Goal: Information Seeking & Learning: Learn about a topic

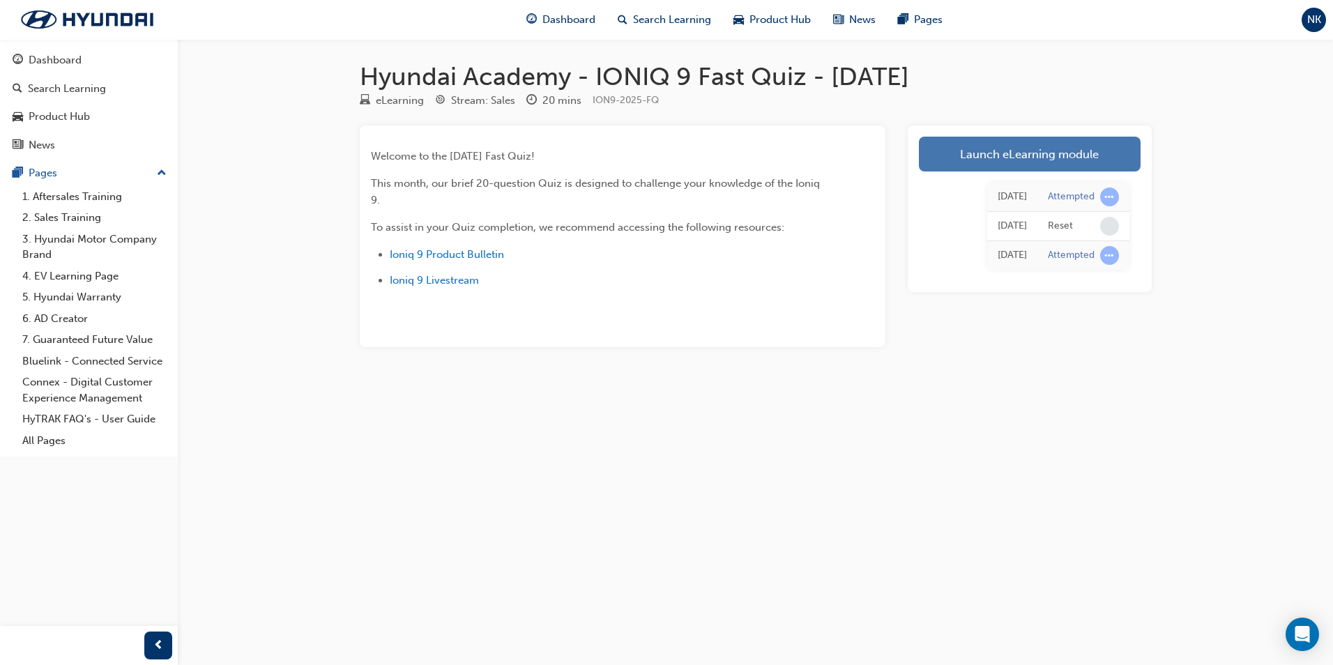
click at [1012, 161] on link "Launch eLearning module" at bounding box center [1030, 154] width 222 height 35
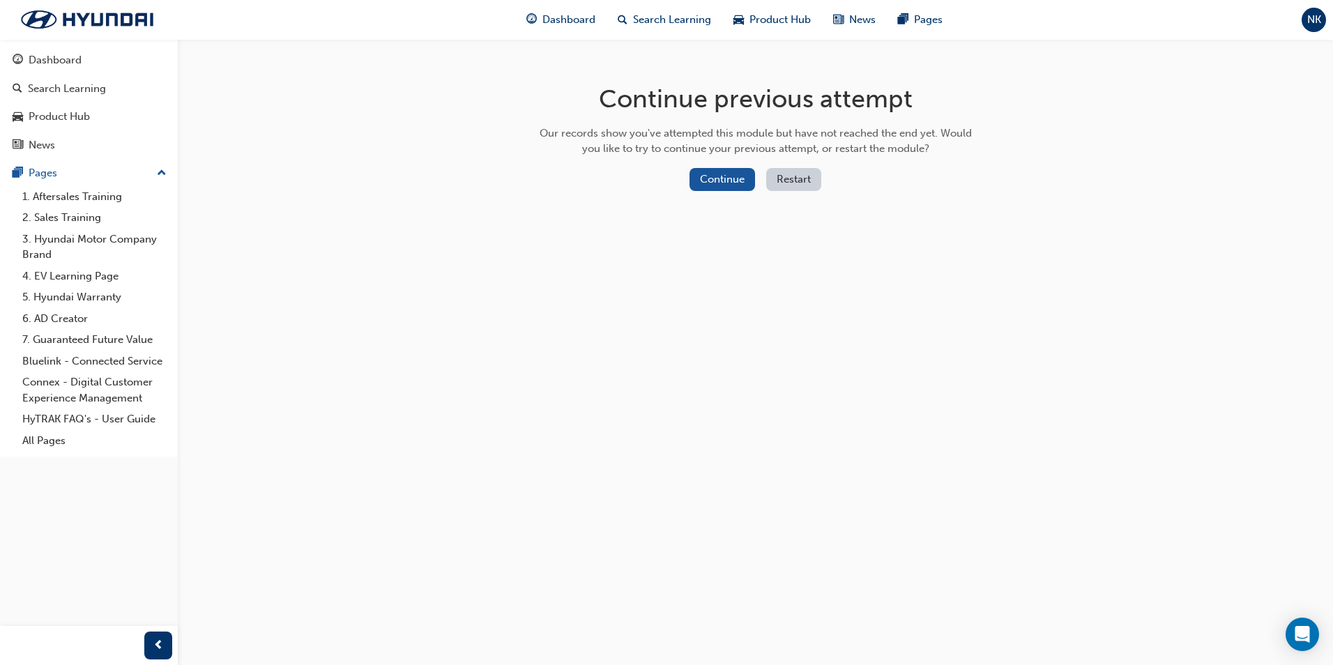
click at [786, 175] on button "Restart" at bounding box center [793, 179] width 55 height 23
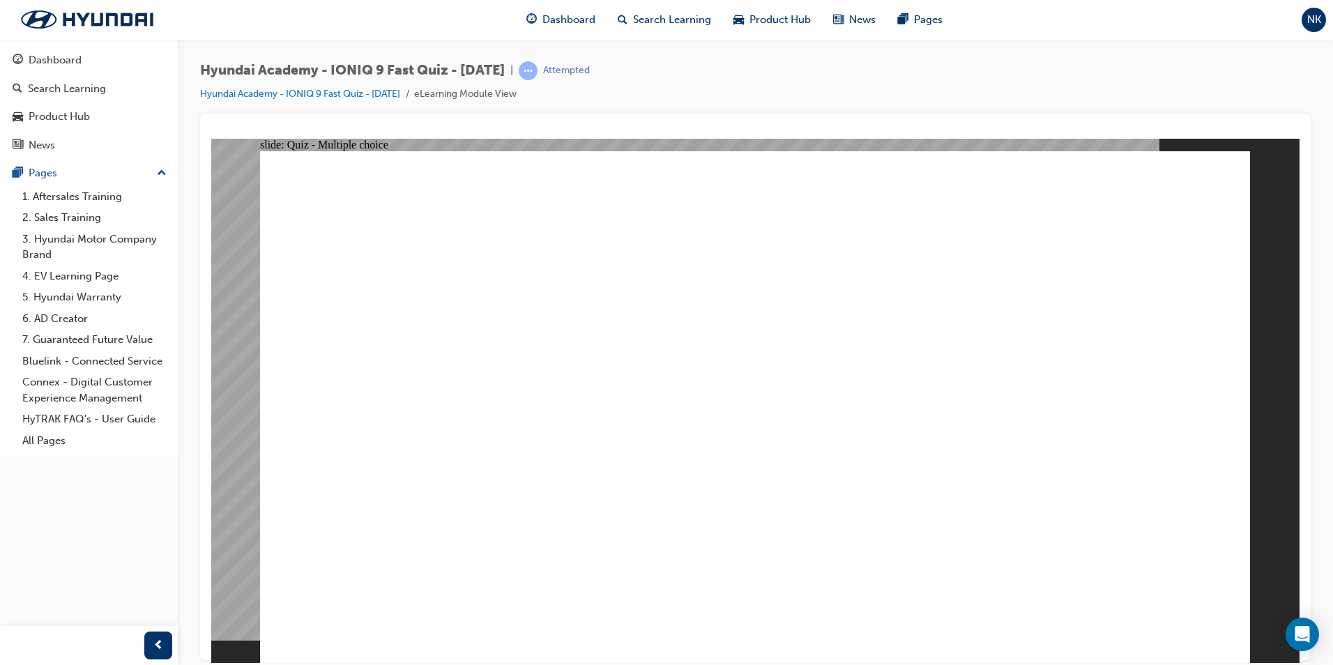
radio input "true"
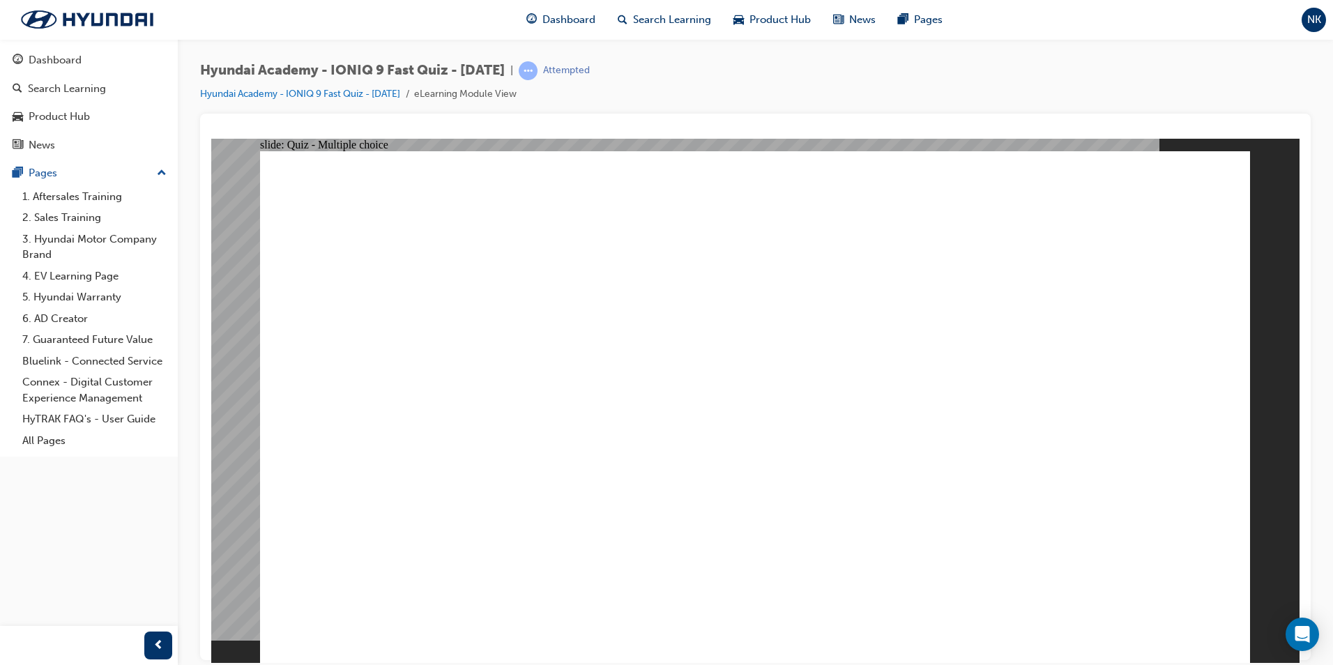
radio input "true"
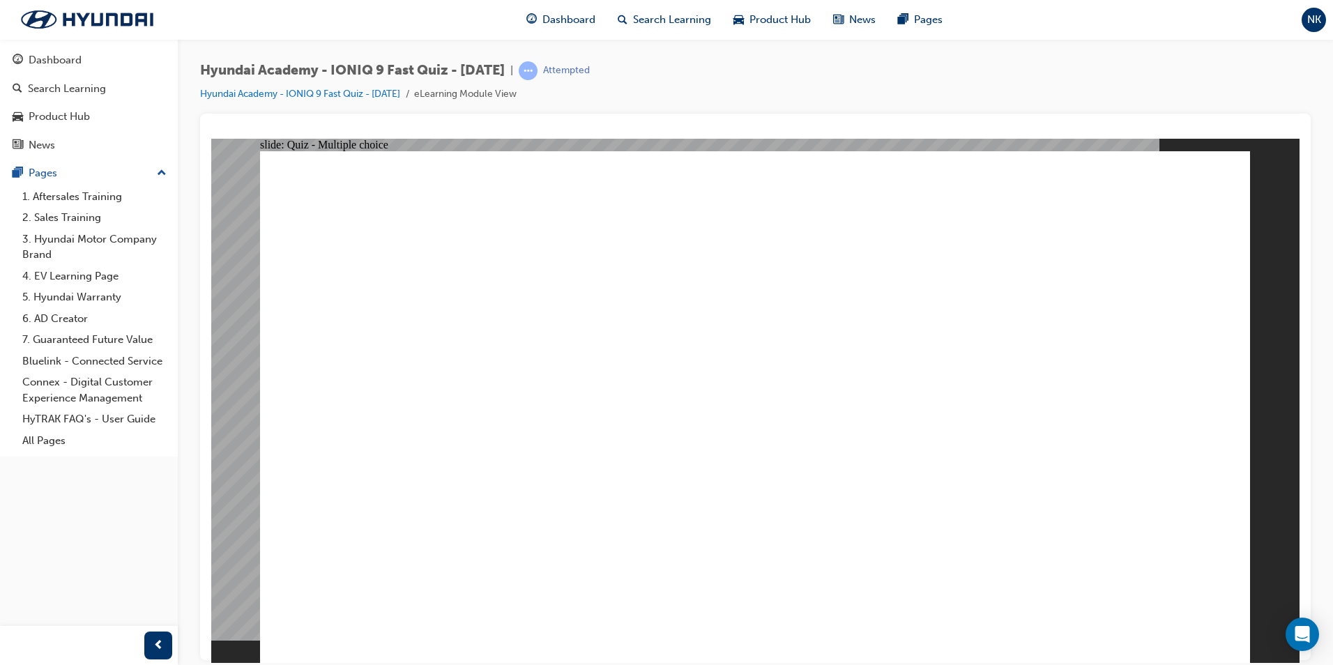
radio input "true"
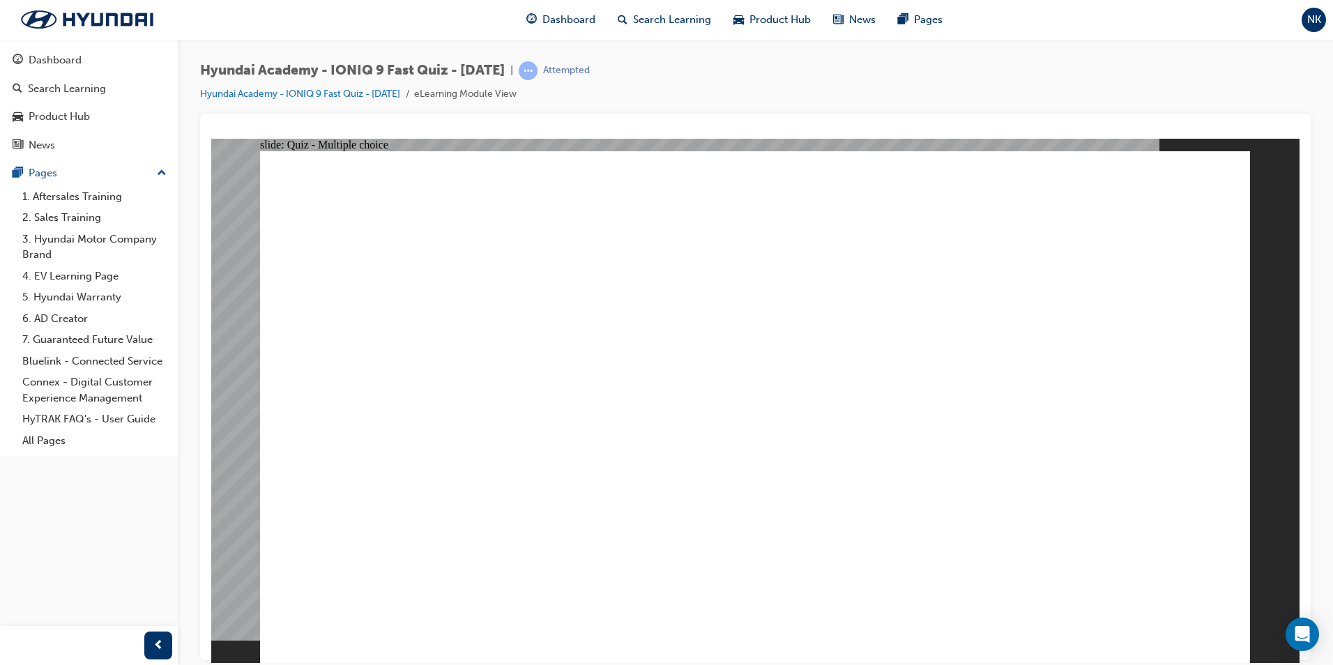
radio input "true"
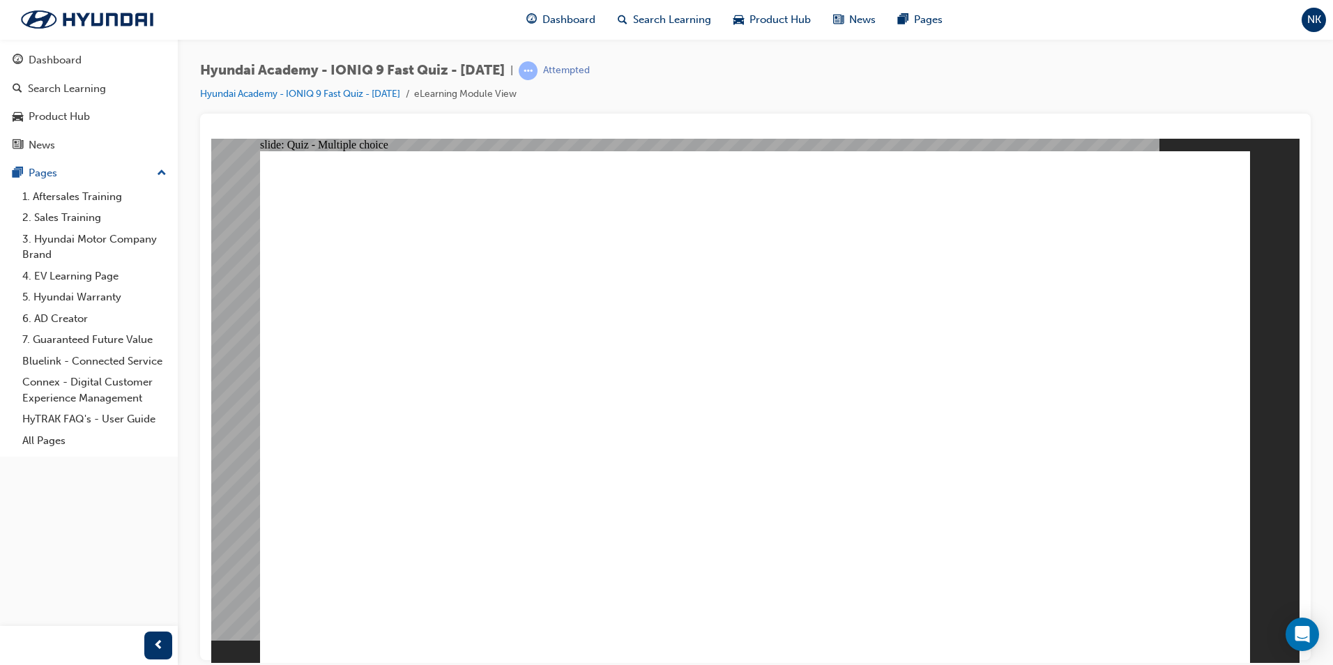
radio input "true"
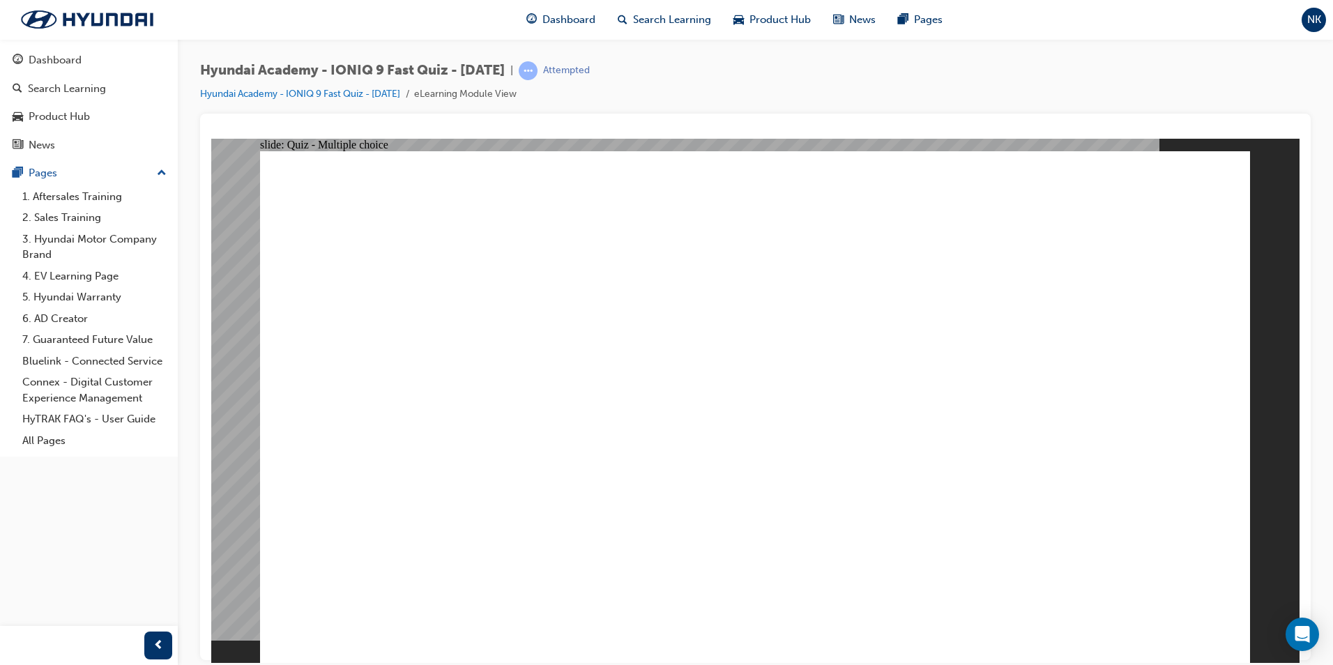
checkbox input "true"
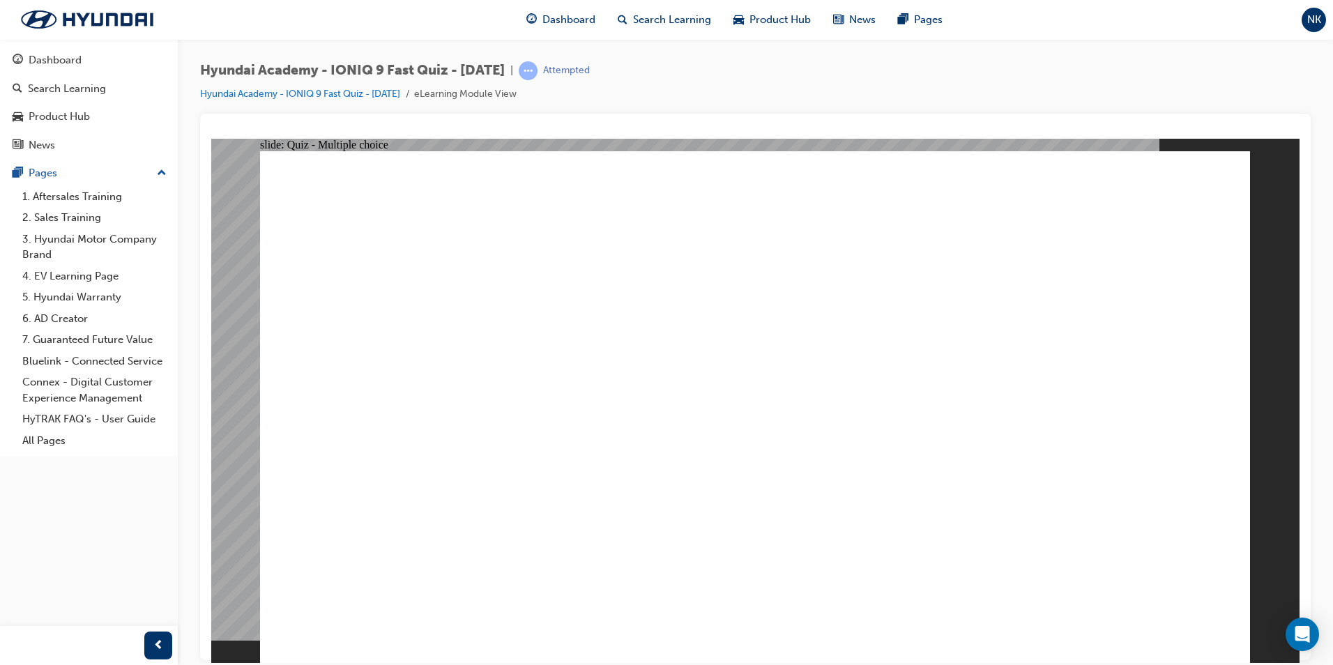
checkbox input "true"
drag, startPoint x: 823, startPoint y: 553, endPoint x: 824, endPoint y: 581, distance: 27.9
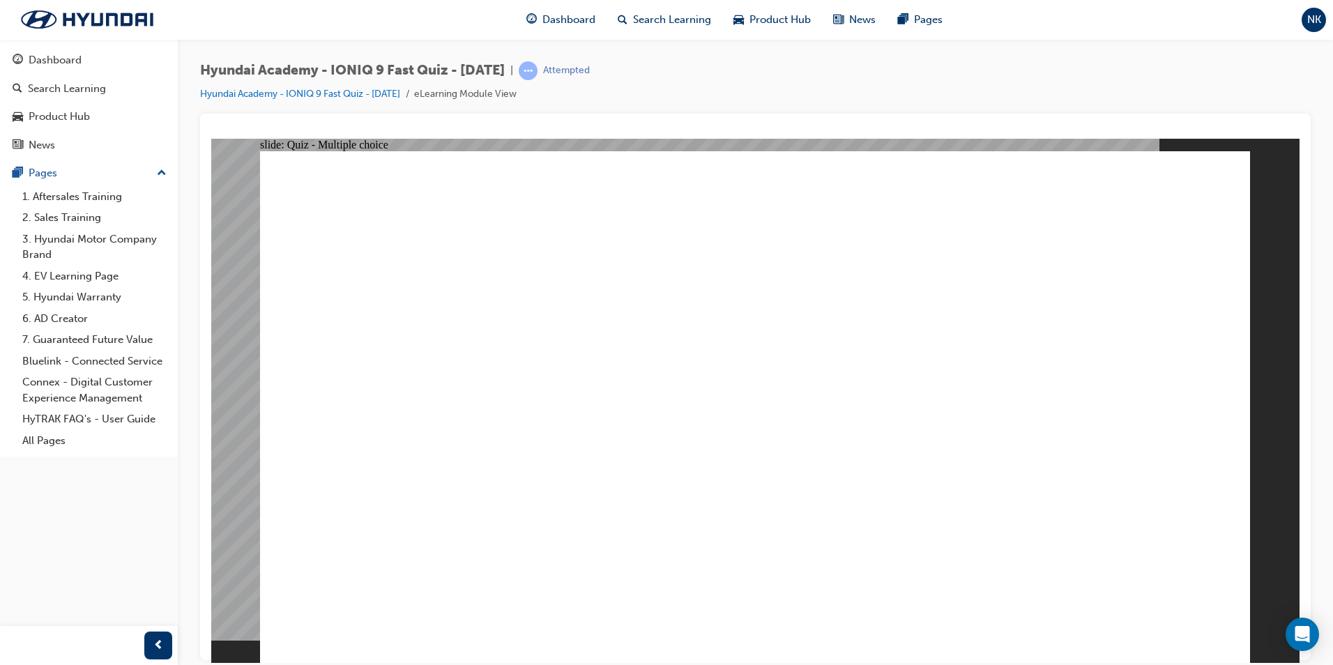
checkbox input "true"
drag, startPoint x: 680, startPoint y: 398, endPoint x: 908, endPoint y: 508, distance: 252.9
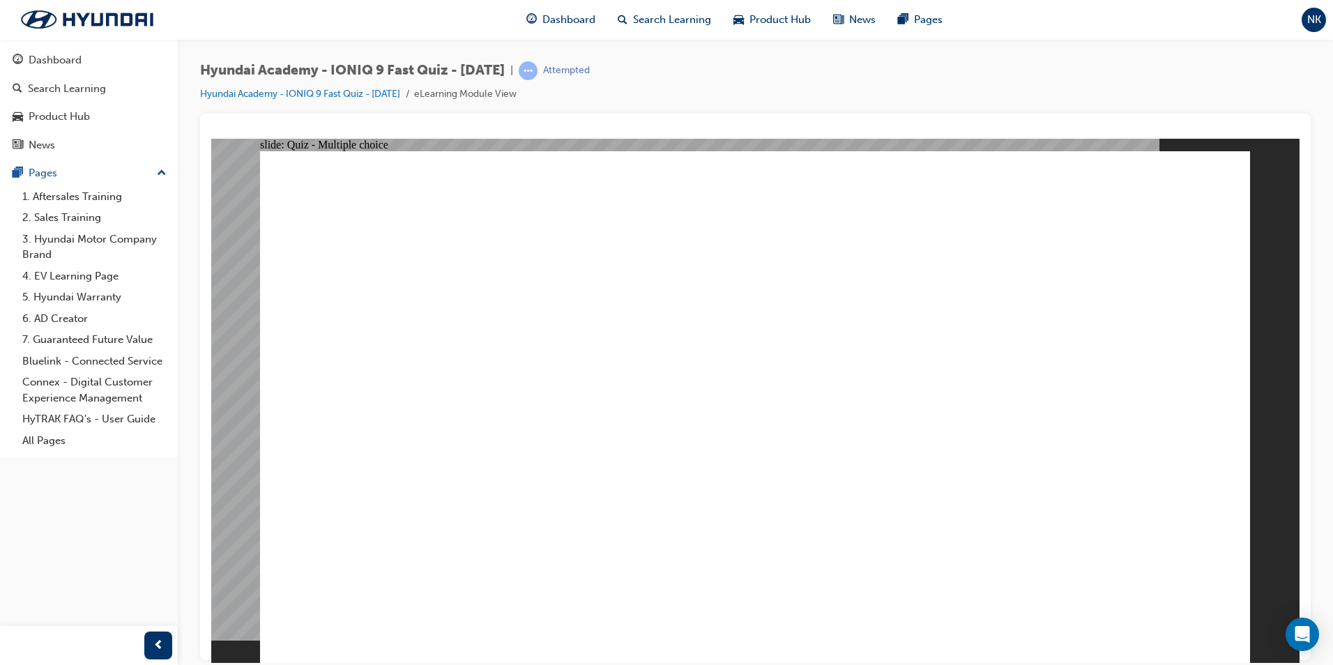
radio input "true"
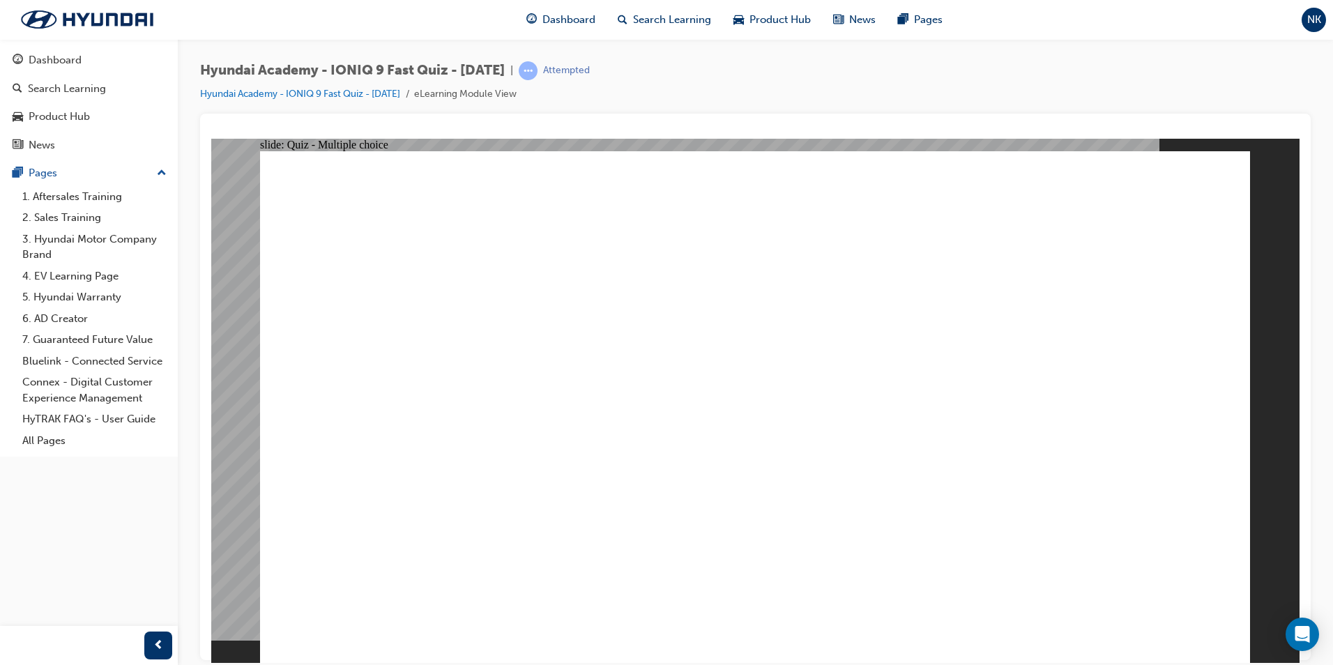
checkbox input "true"
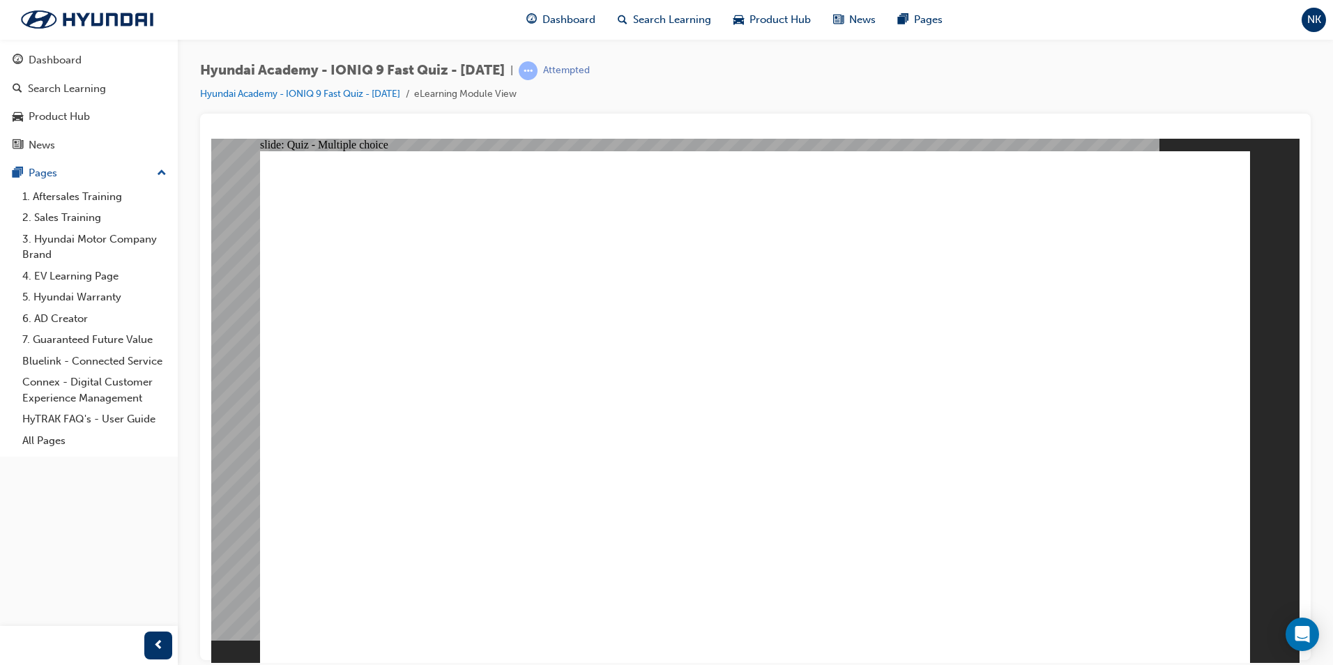
radio input "true"
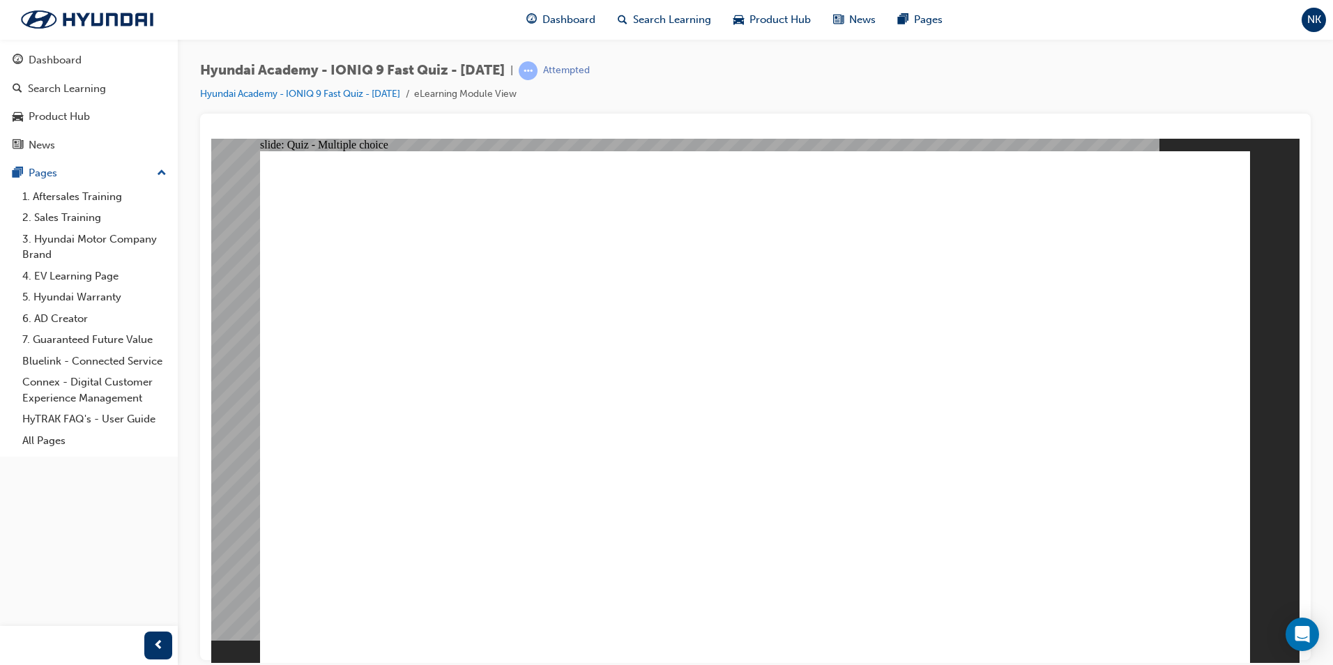
radio input "true"
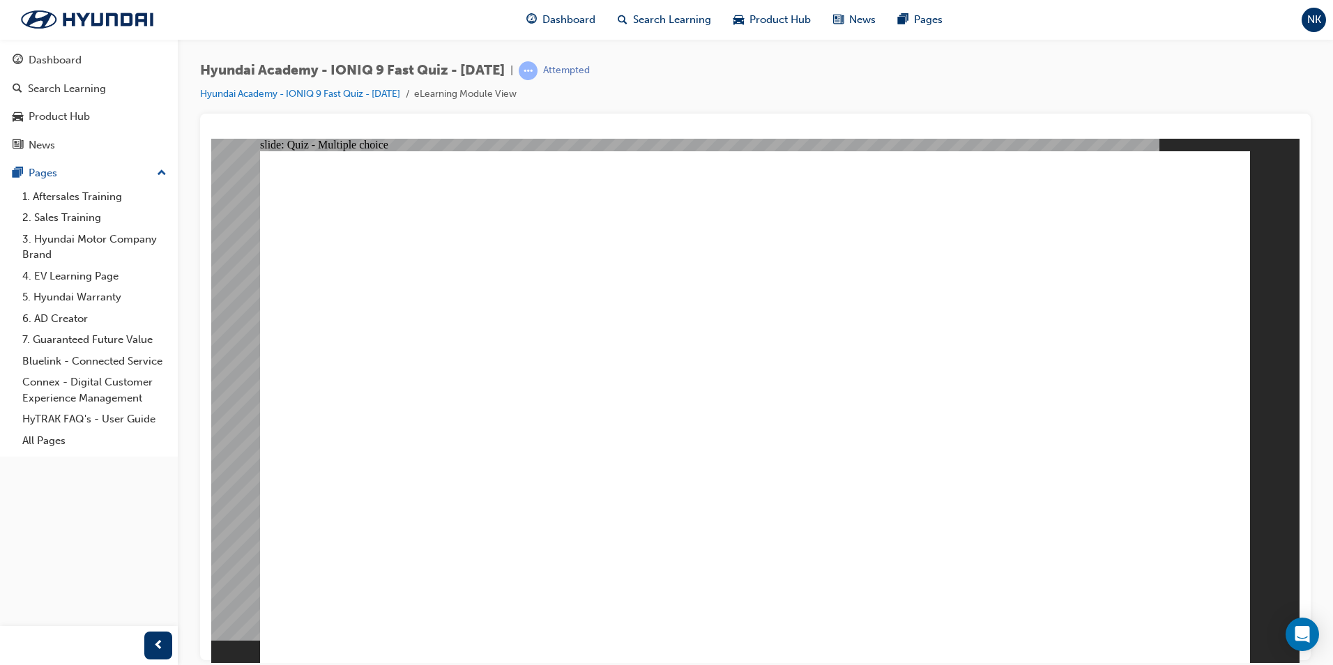
radio input "true"
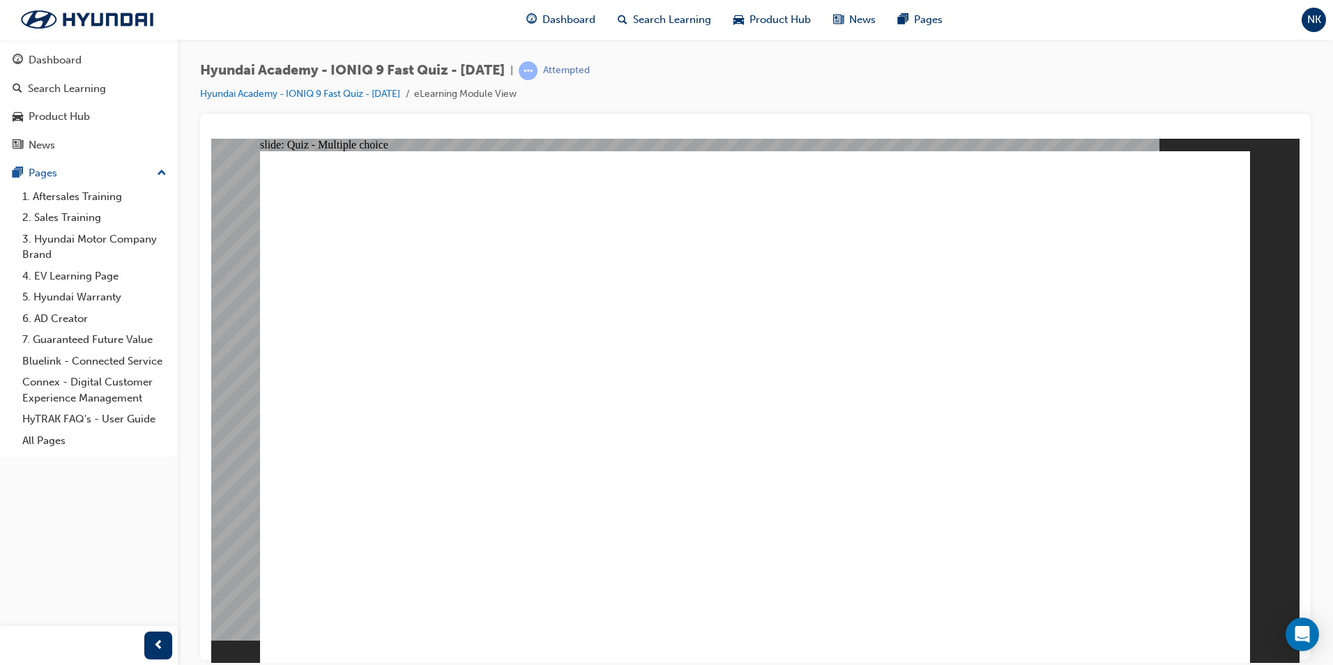
radio input "true"
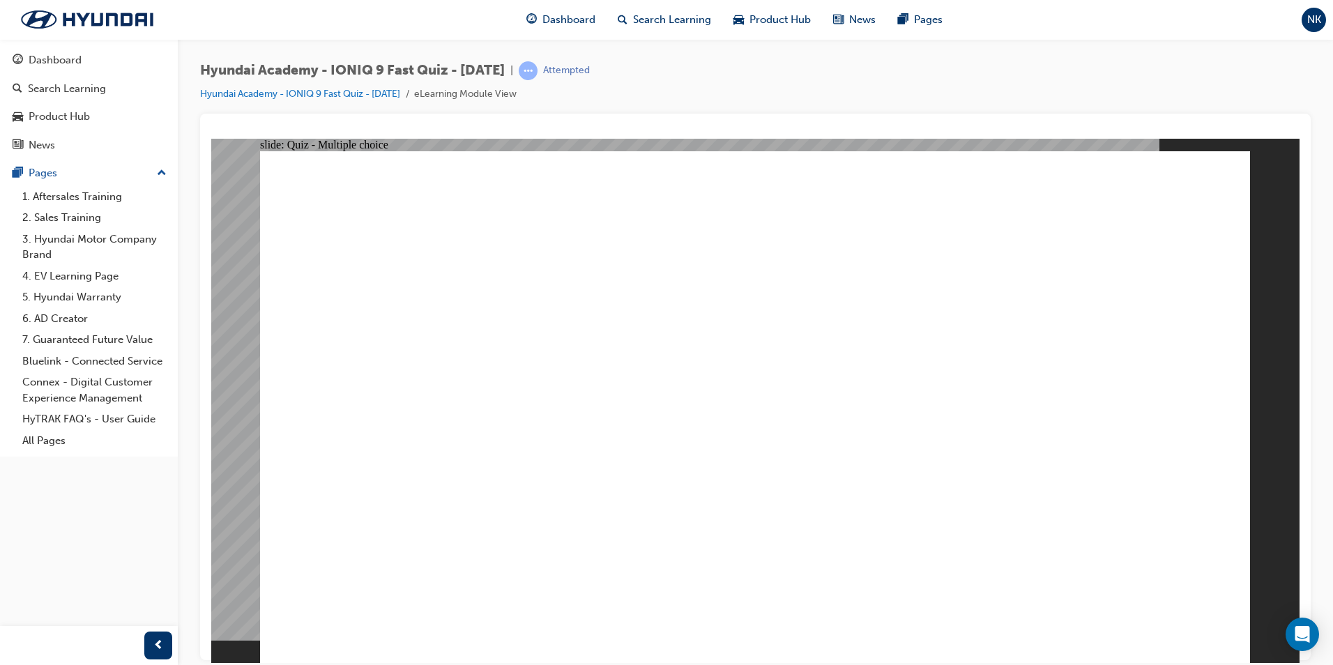
radio input "true"
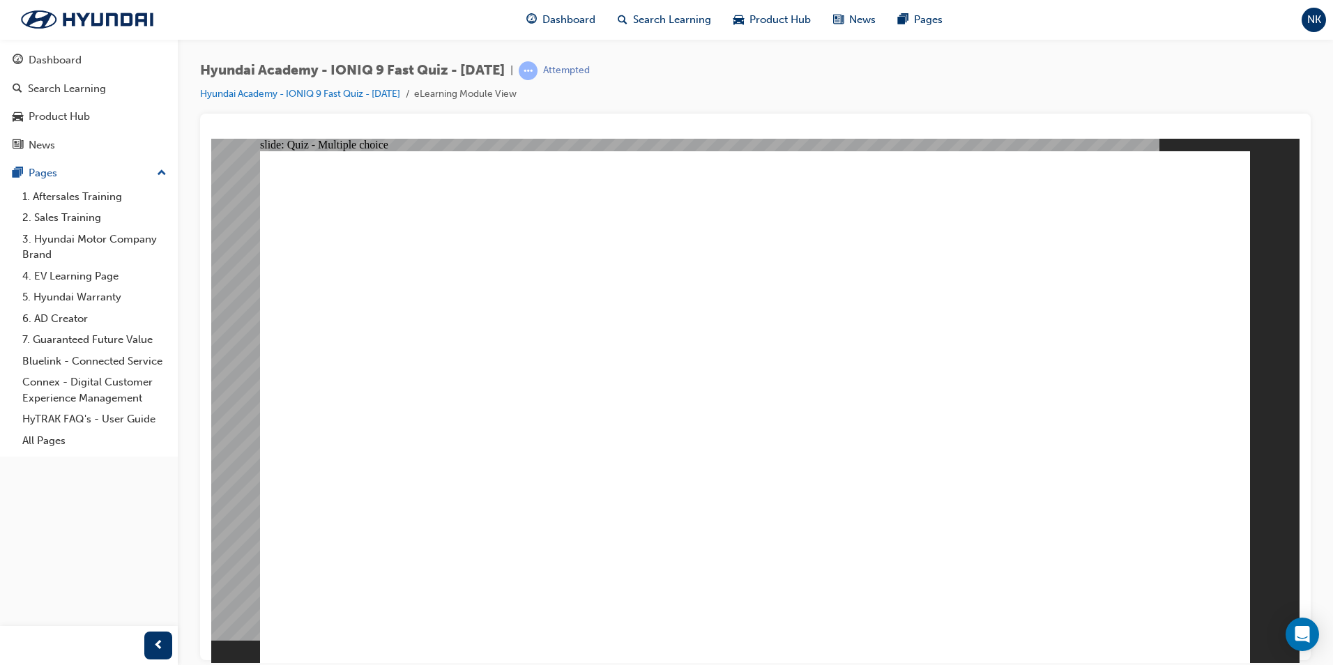
radio input "true"
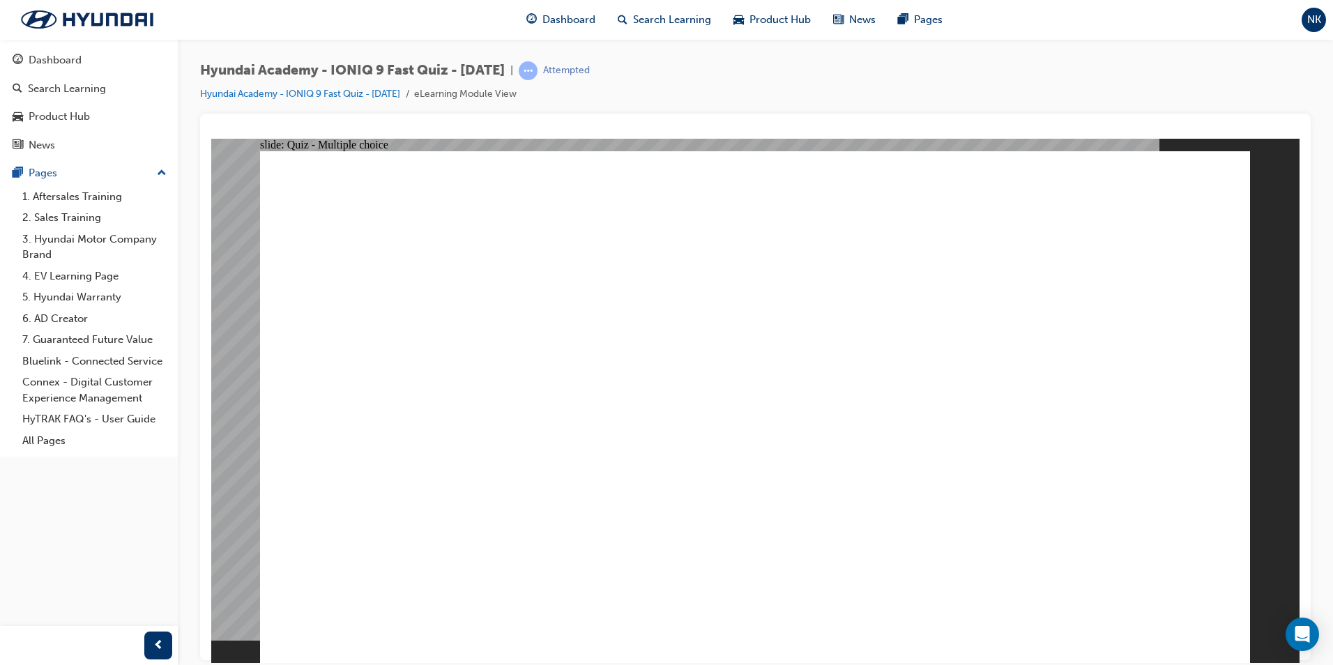
radio input "true"
